Goal: Find specific page/section: Find specific page/section

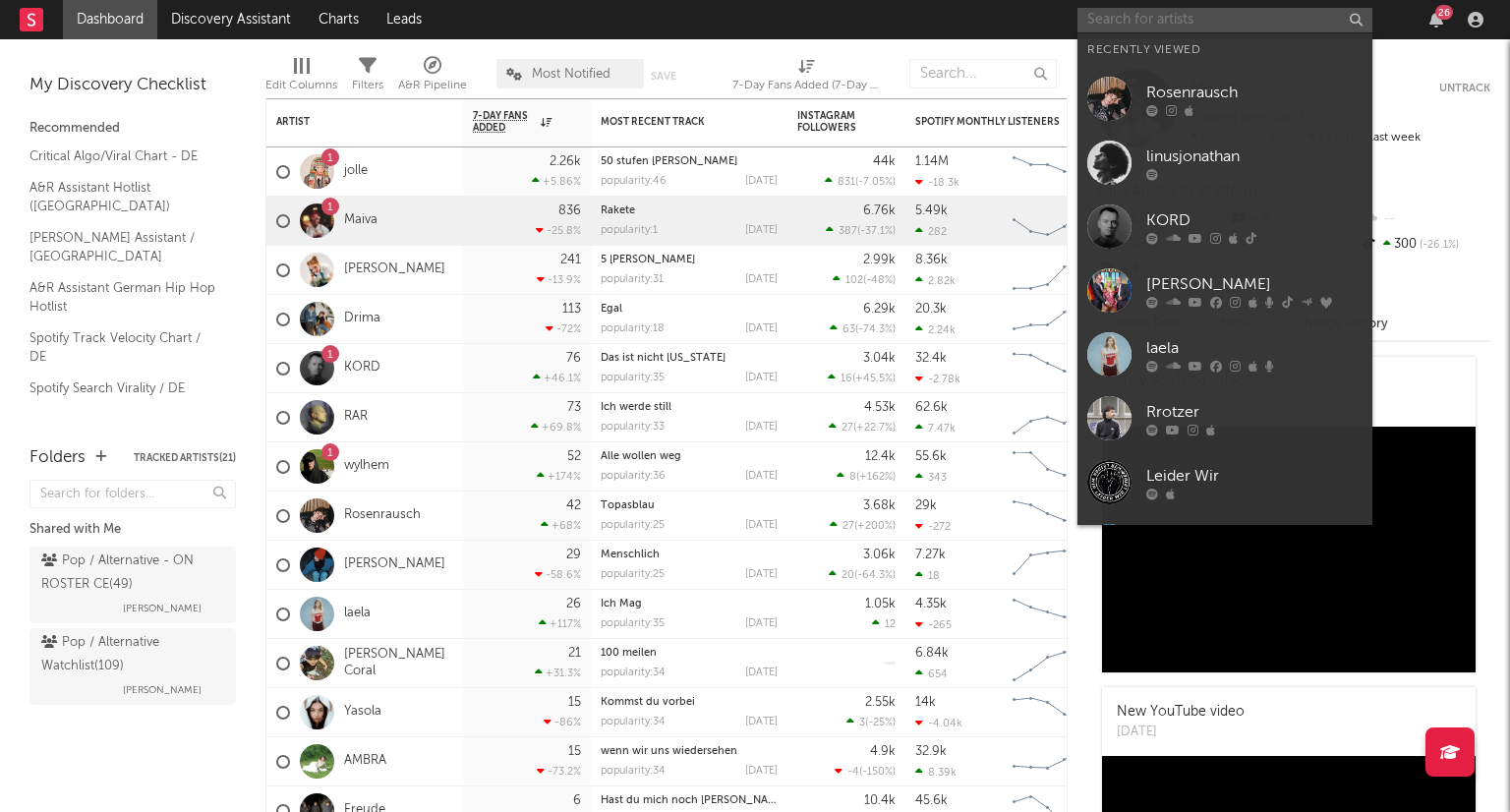
click at [1205, 24] on input "text" at bounding box center [1226, 20] width 295 height 25
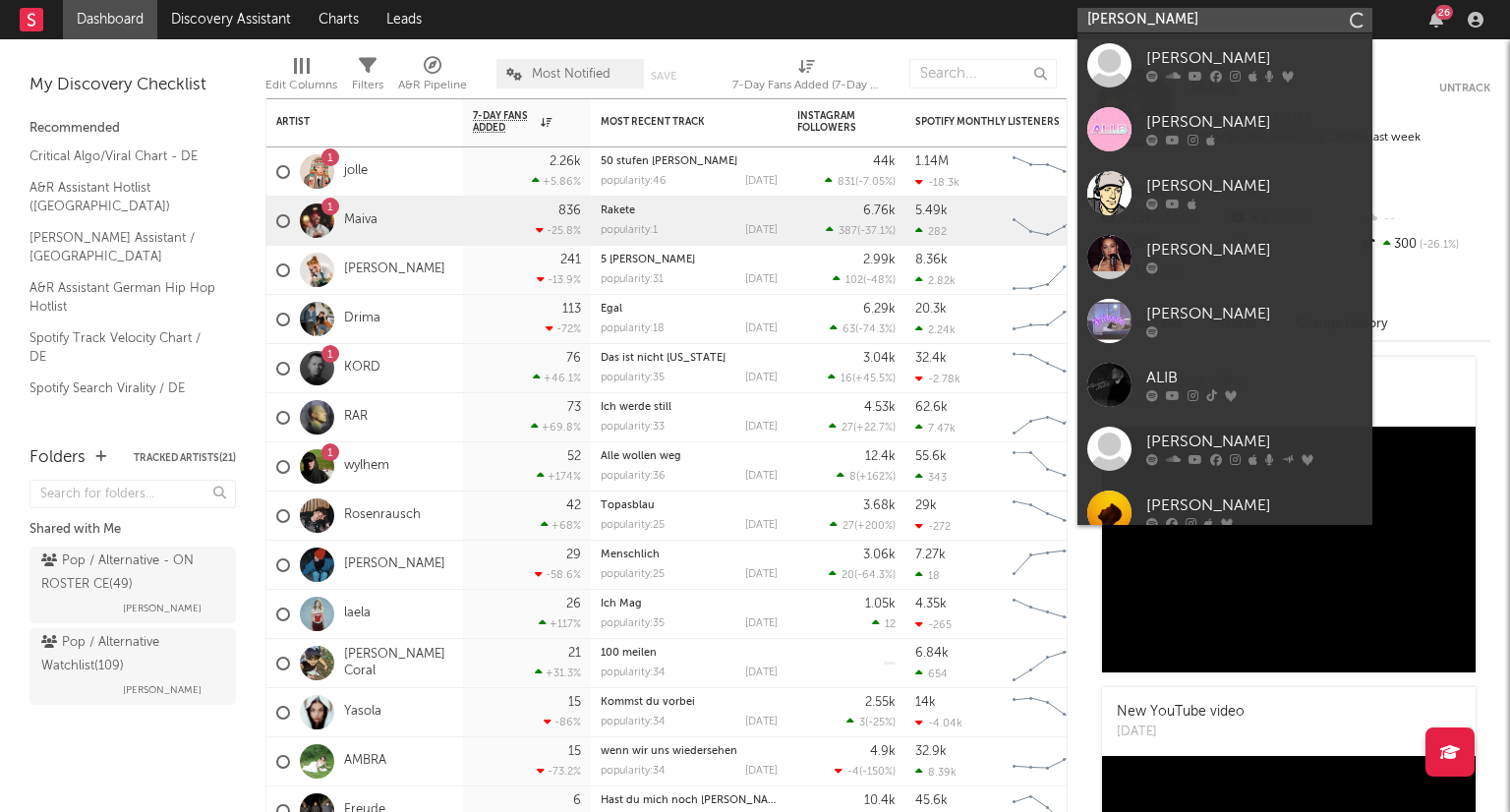
type input "[PERSON_NAME]"
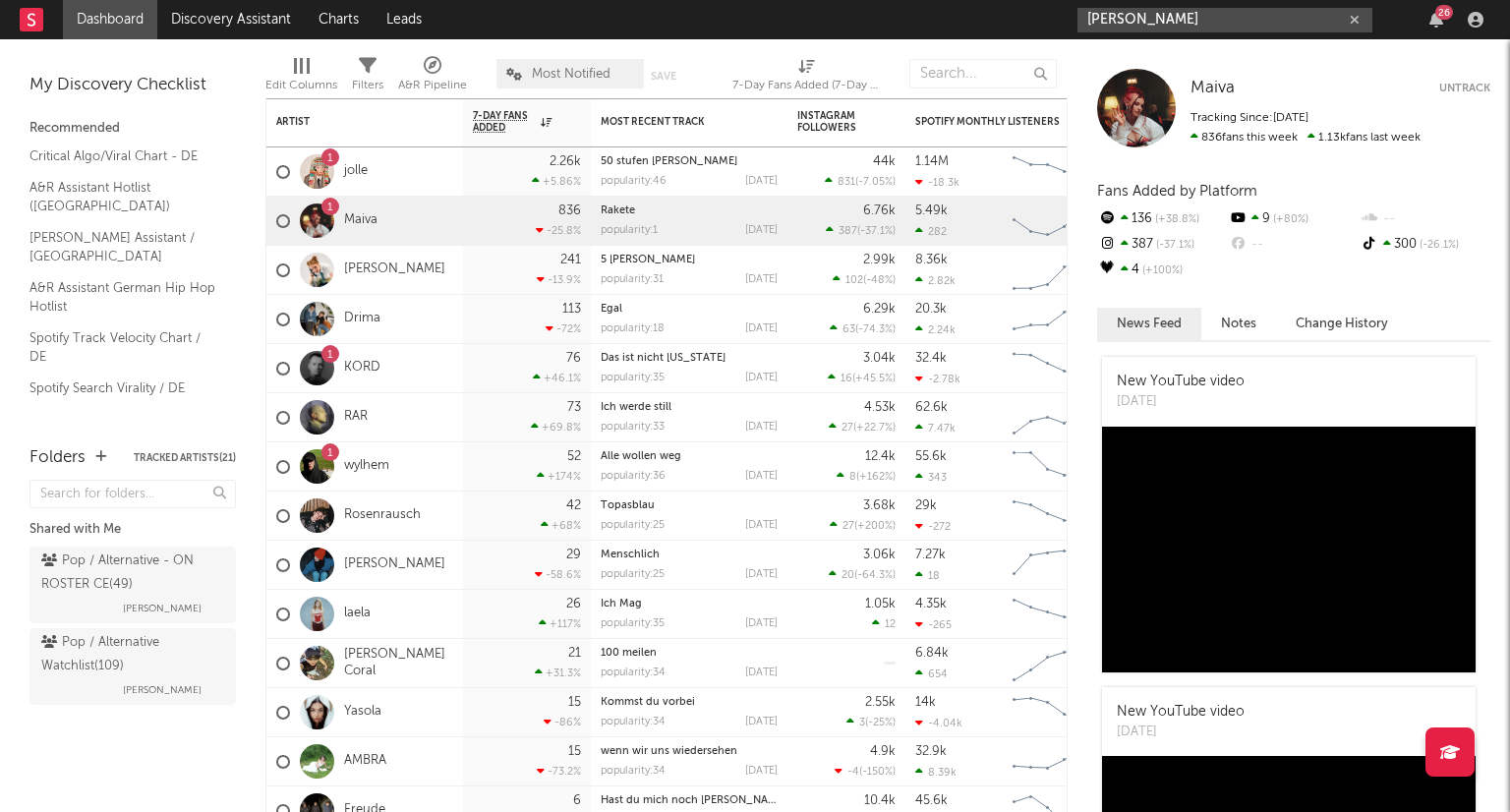
click at [1357, 25] on icon "button" at bounding box center [1355, 20] width 10 height 13
click at [1151, 22] on input "text" at bounding box center [1226, 20] width 295 height 25
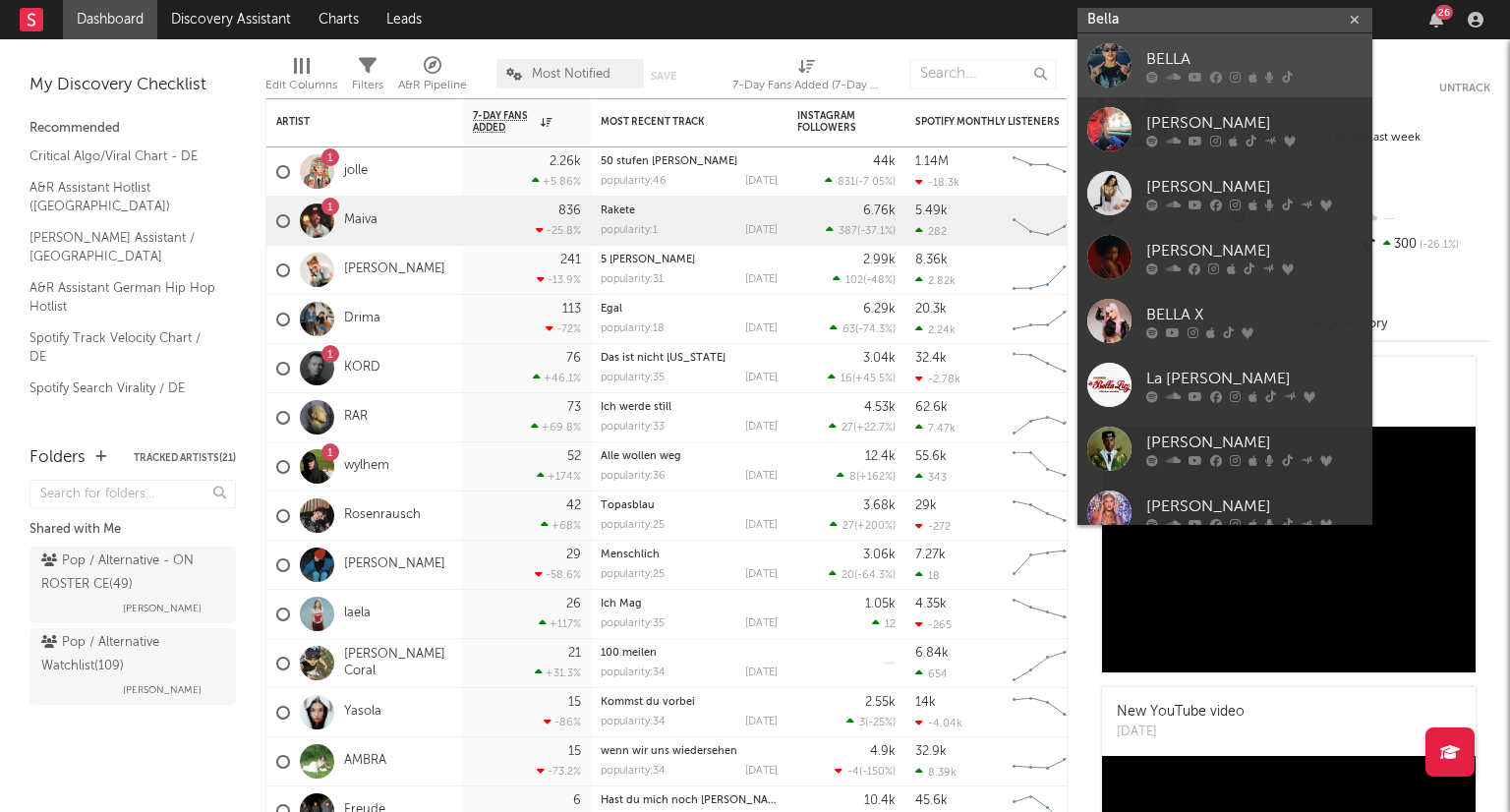
type input "Bella"
click at [1237, 44] on link "BELLA" at bounding box center [1226, 65] width 295 height 64
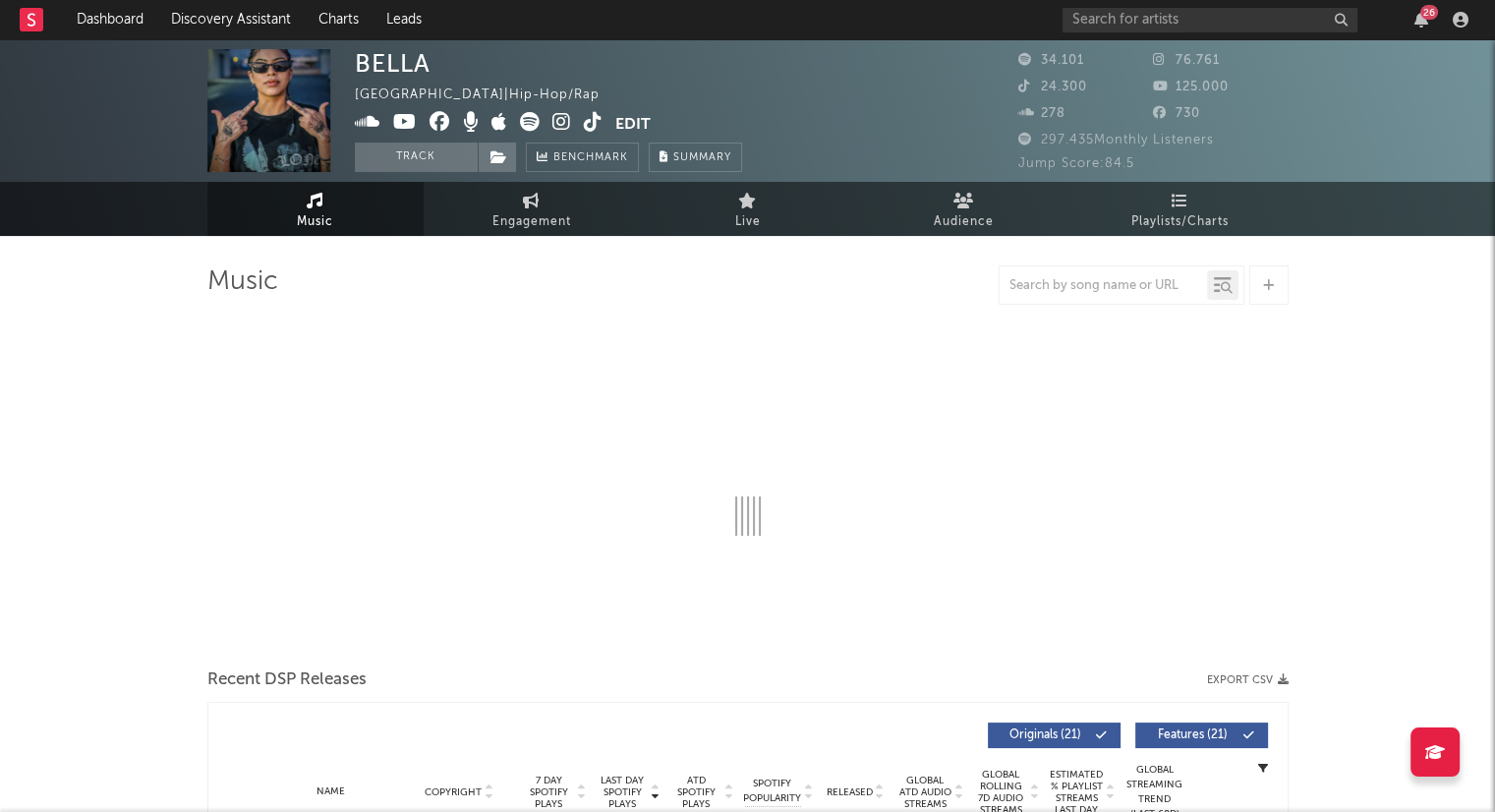
select select "6m"
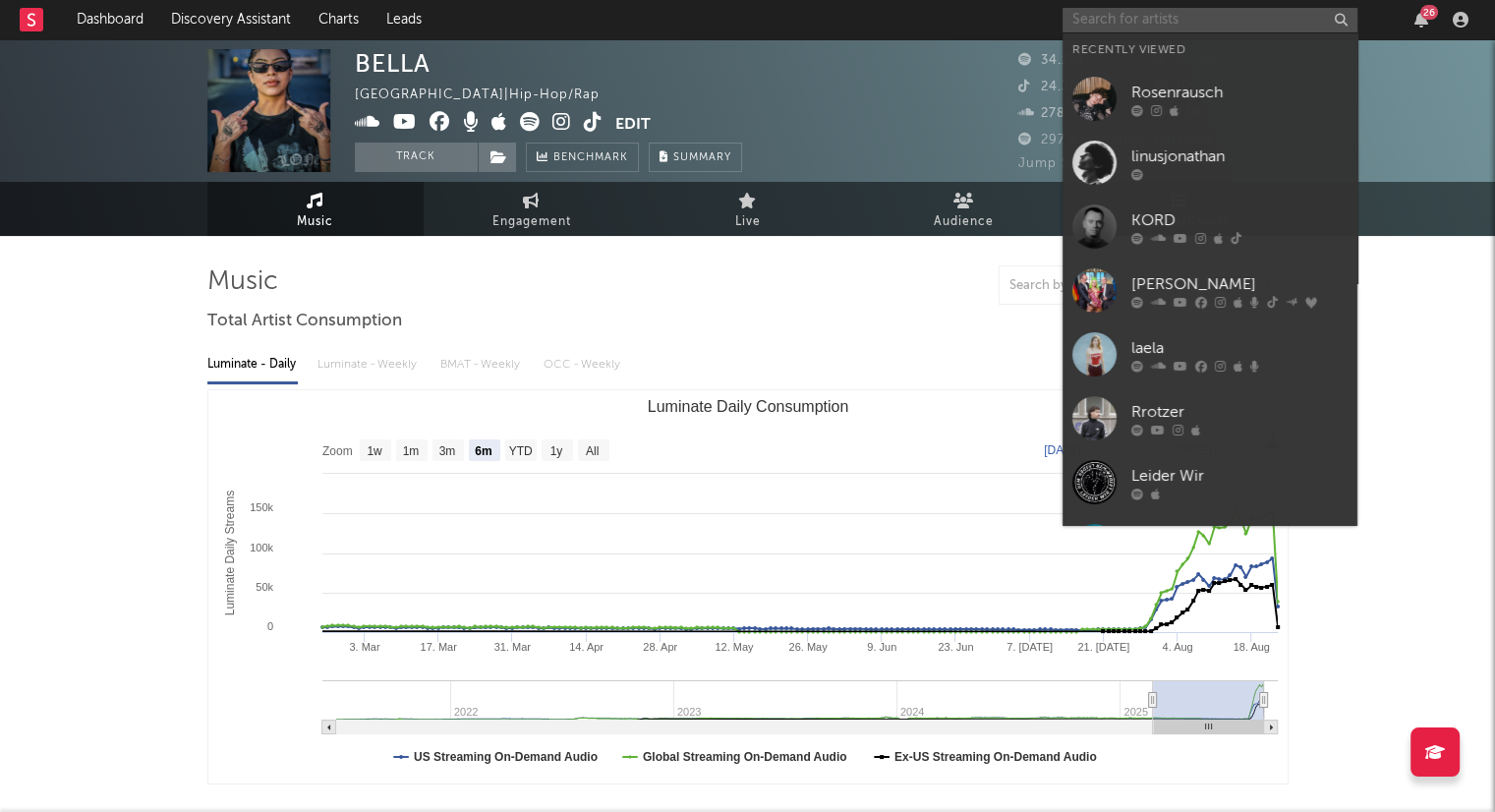
click at [1156, 8] on input "text" at bounding box center [1211, 20] width 295 height 25
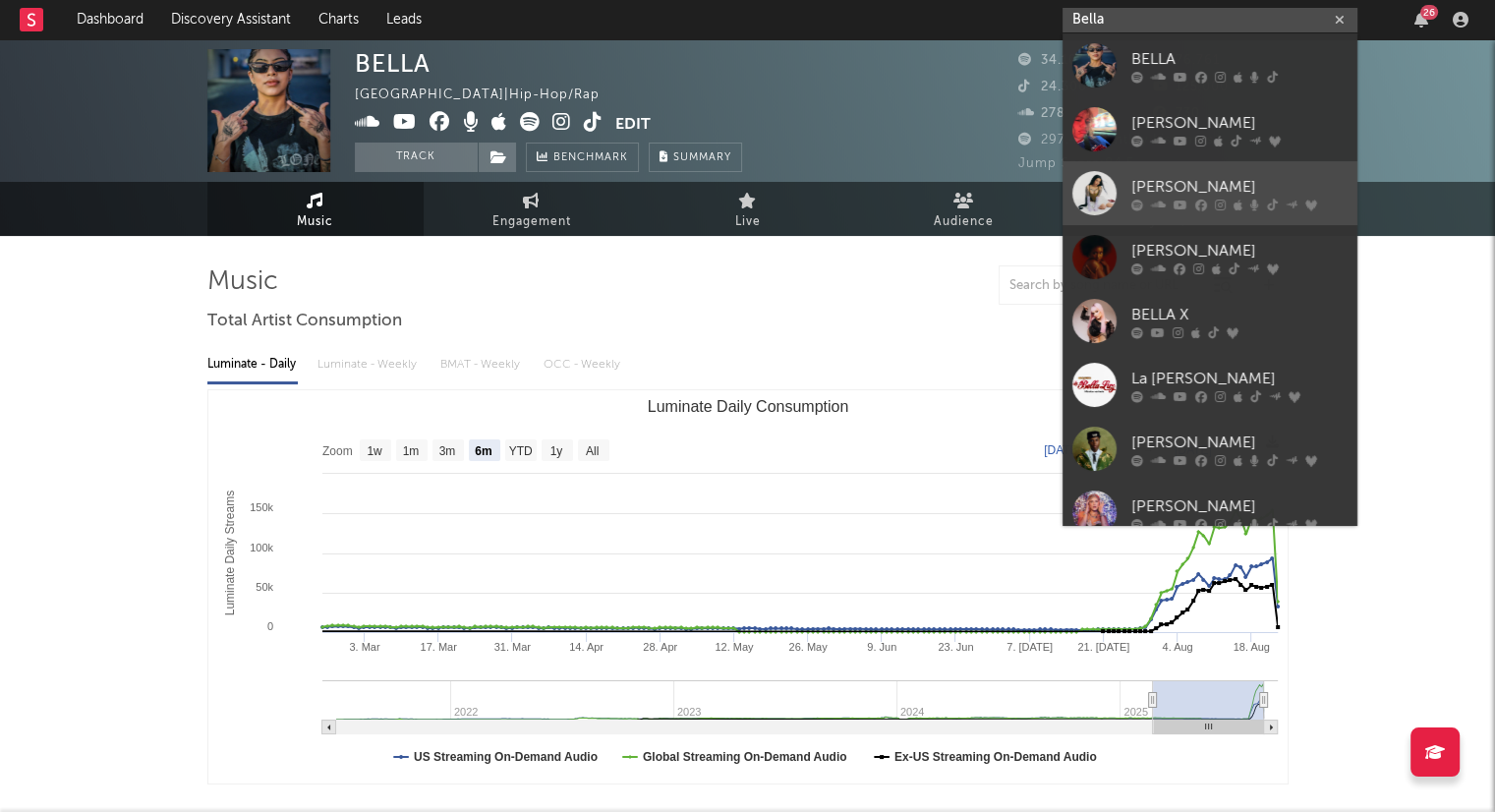
type input "Bella"
